Goal: Information Seeking & Learning: Check status

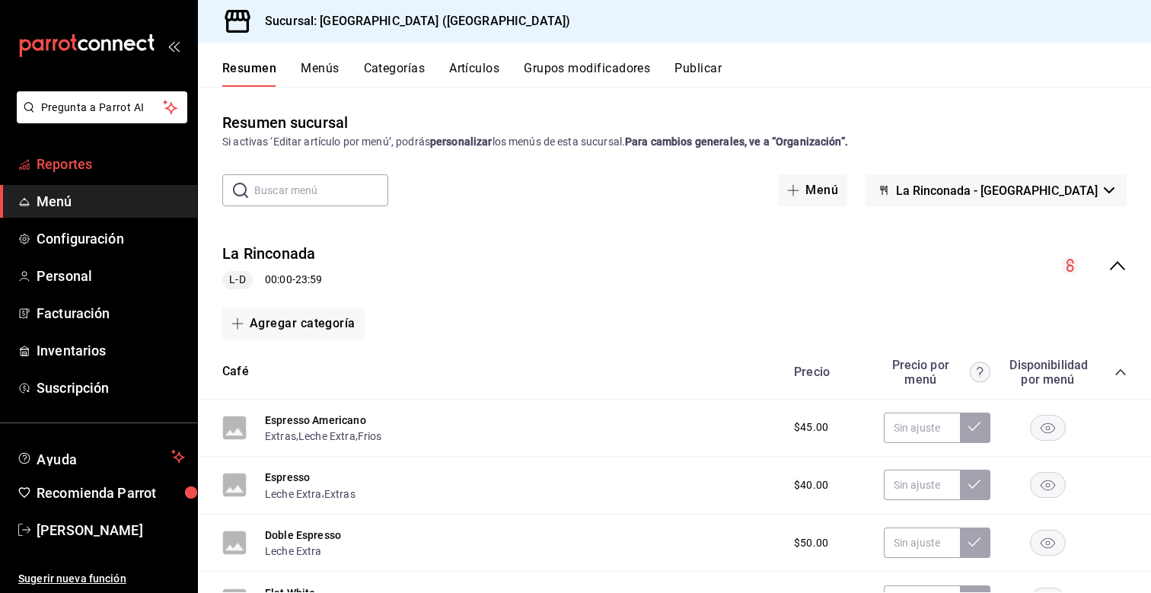
click at [110, 165] on span "Reportes" at bounding box center [111, 164] width 148 height 21
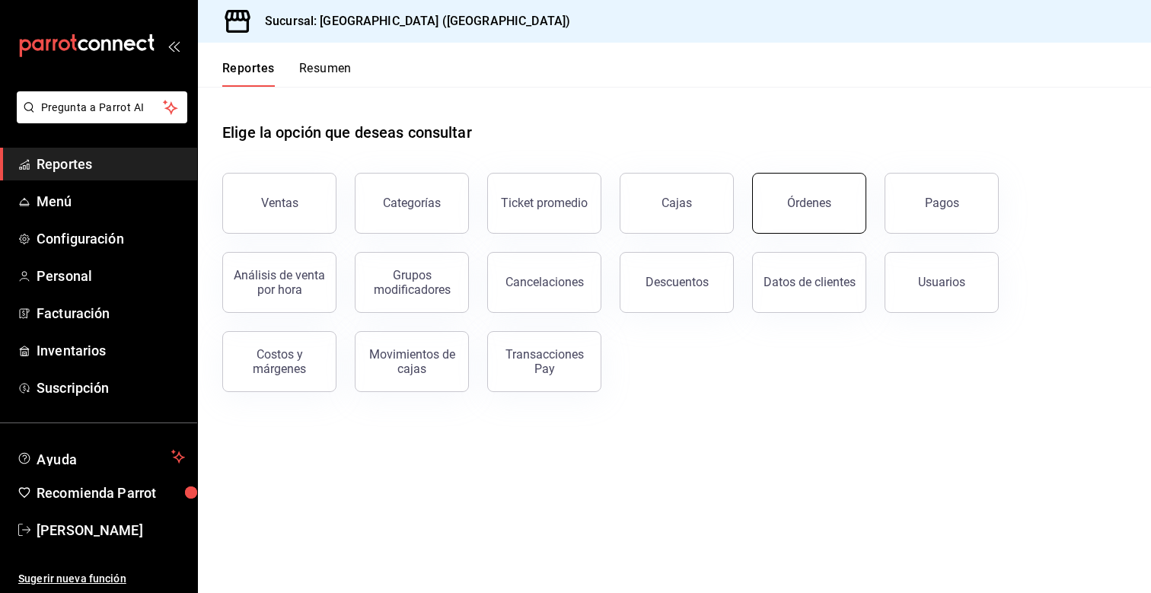
click at [815, 184] on button "Órdenes" at bounding box center [809, 203] width 114 height 61
